Goal: Task Accomplishment & Management: Manage account settings

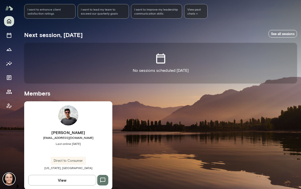
scroll to position [74, 0]
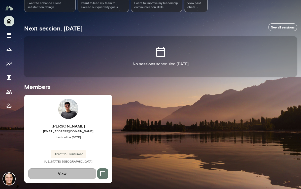
click at [51, 173] on button "View" at bounding box center [62, 173] width 68 height 11
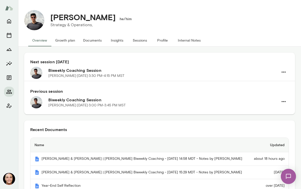
click at [90, 41] on button "Documents" at bounding box center [92, 40] width 27 height 12
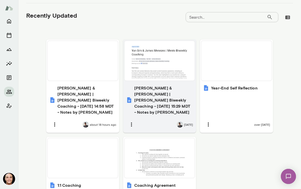
scroll to position [247, 0]
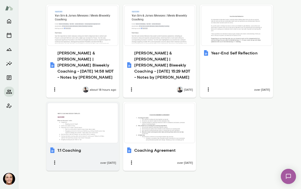
click at [98, 132] on div at bounding box center [83, 123] width 66 height 36
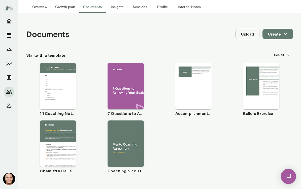
scroll to position [0, 0]
